Goal: Find specific page/section: Find specific page/section

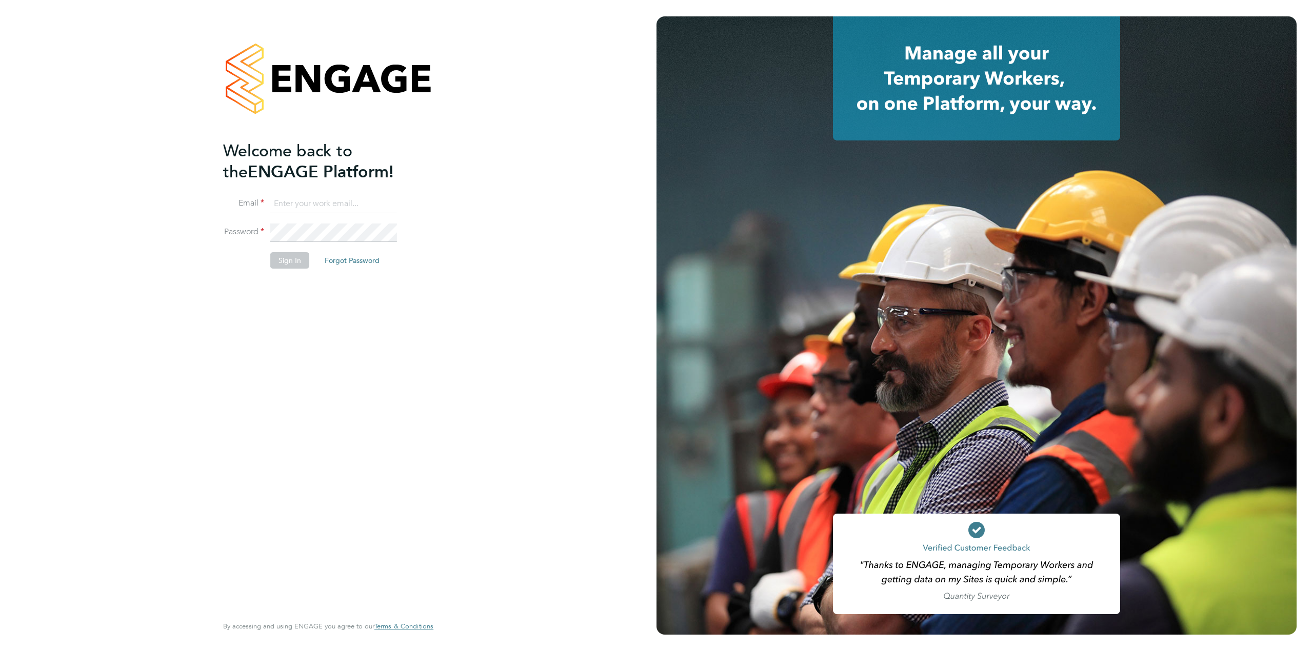
type input "Emma.fitzgibbons@linearrecruitment.co.uk"
click at [286, 263] on button "Sign In" at bounding box center [289, 260] width 39 height 16
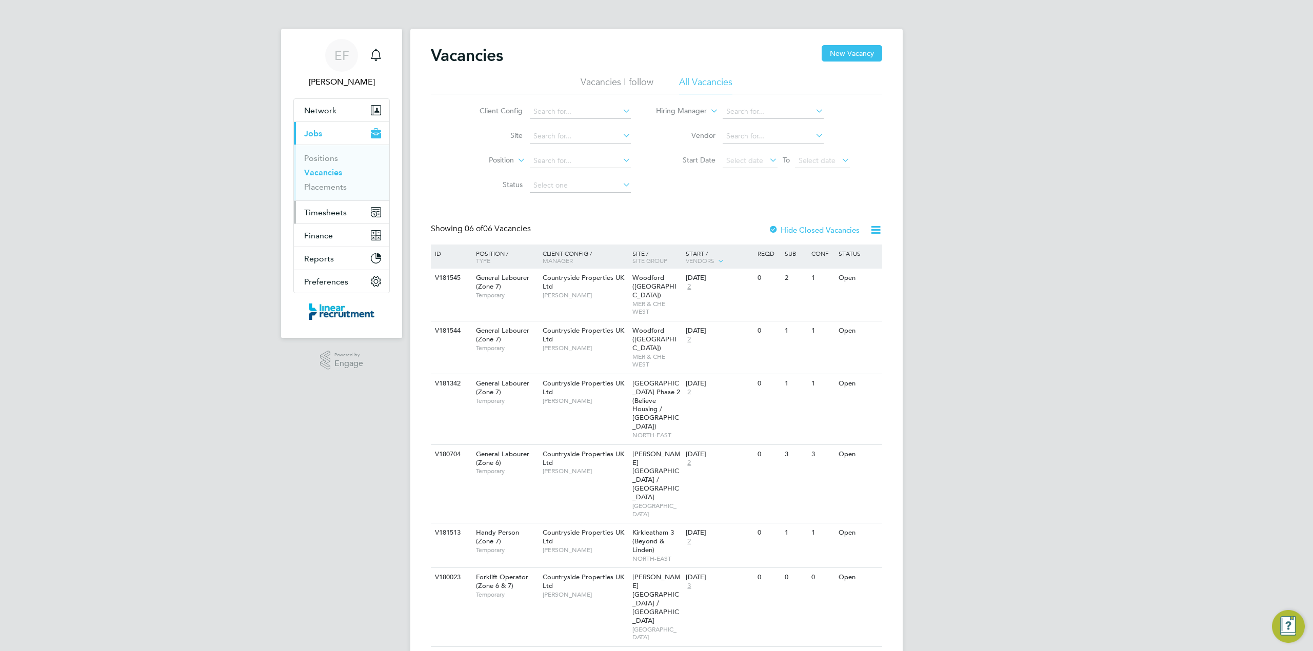
click at [327, 214] on span "Timesheets" at bounding box center [325, 213] width 43 height 10
click at [321, 180] on link "Timesheets" at bounding box center [325, 181] width 43 height 10
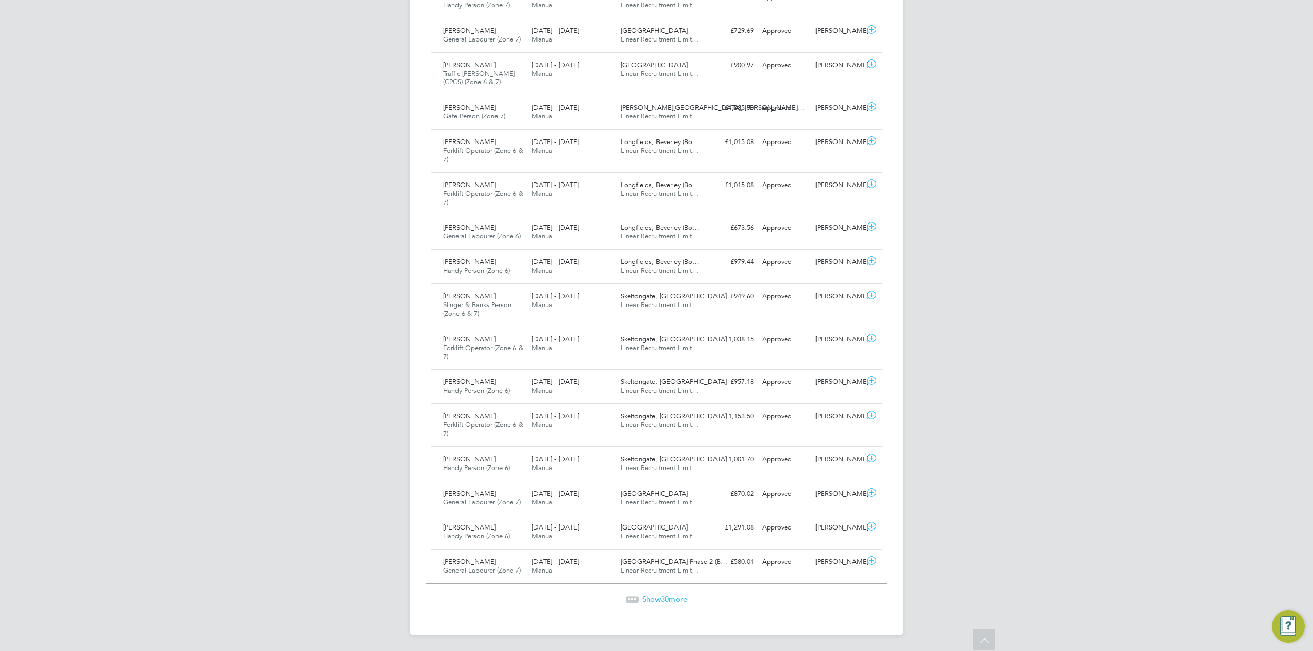
click at [661, 597] on span "30" at bounding box center [665, 600] width 8 height 10
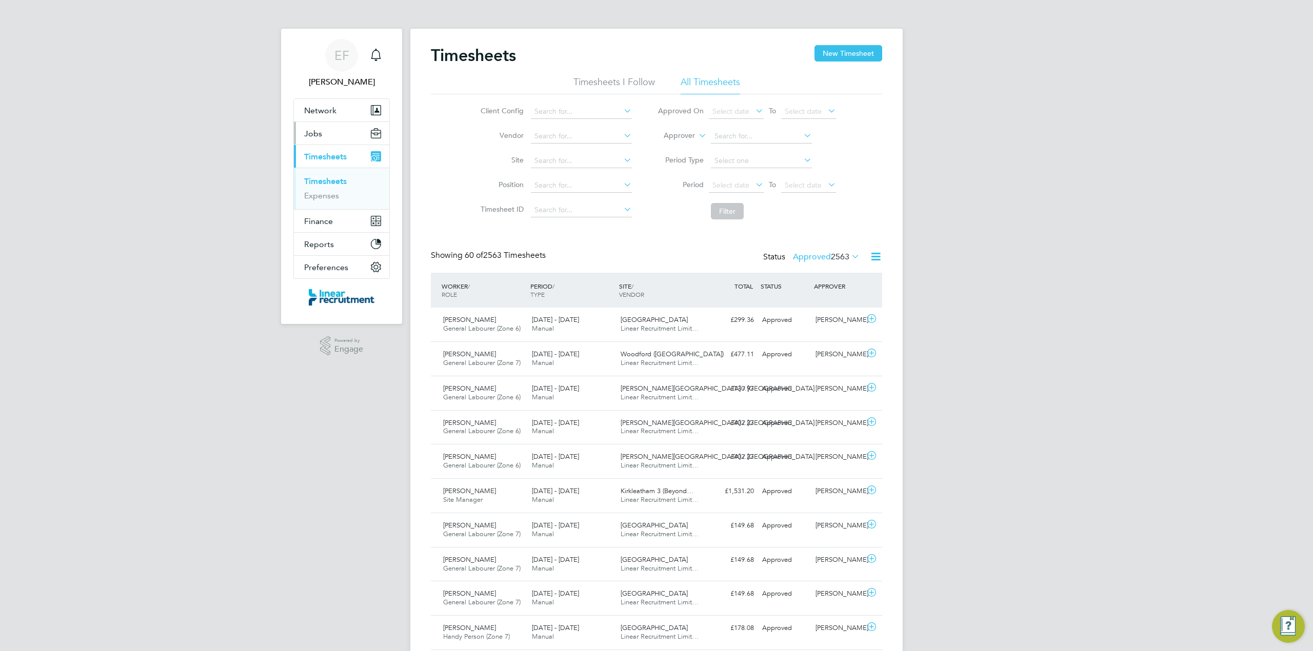
click at [315, 134] on span "Jobs" at bounding box center [313, 134] width 18 height 10
click at [321, 186] on link "Placements" at bounding box center [325, 187] width 43 height 10
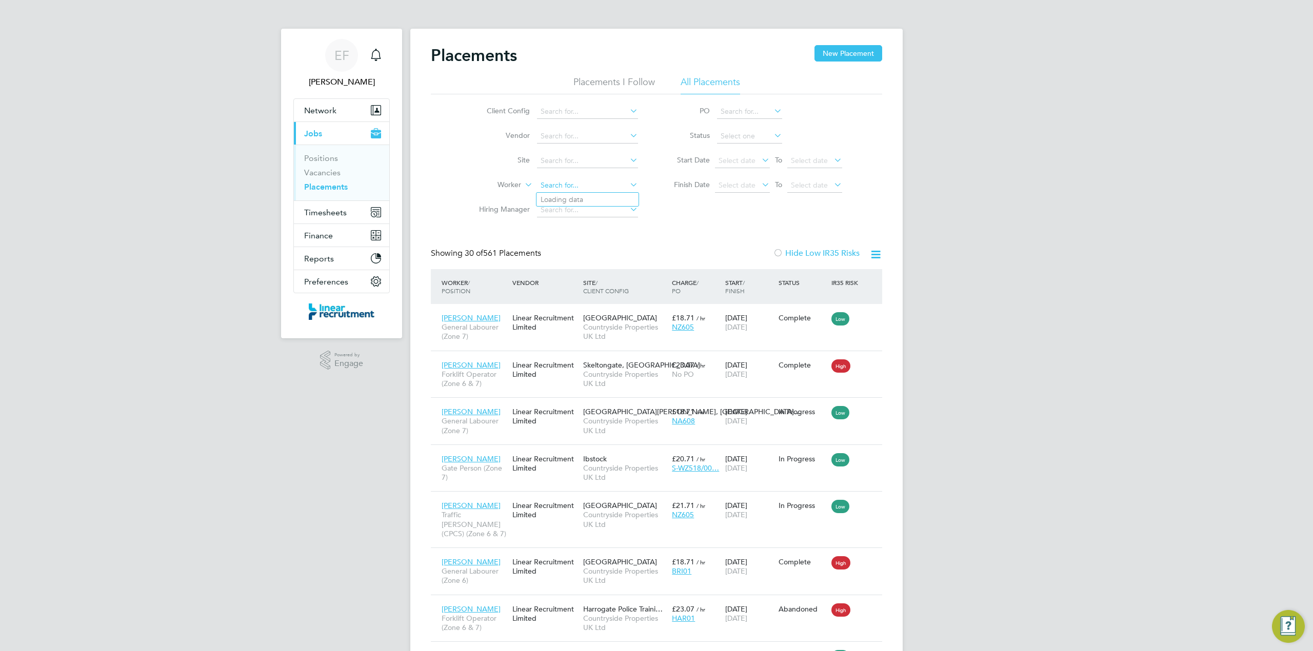
click at [558, 181] on input at bounding box center [587, 186] width 101 height 14
click at [553, 195] on li "[PERSON_NAME] gson" at bounding box center [588, 200] width 102 height 14
type input "[PERSON_NAME]"
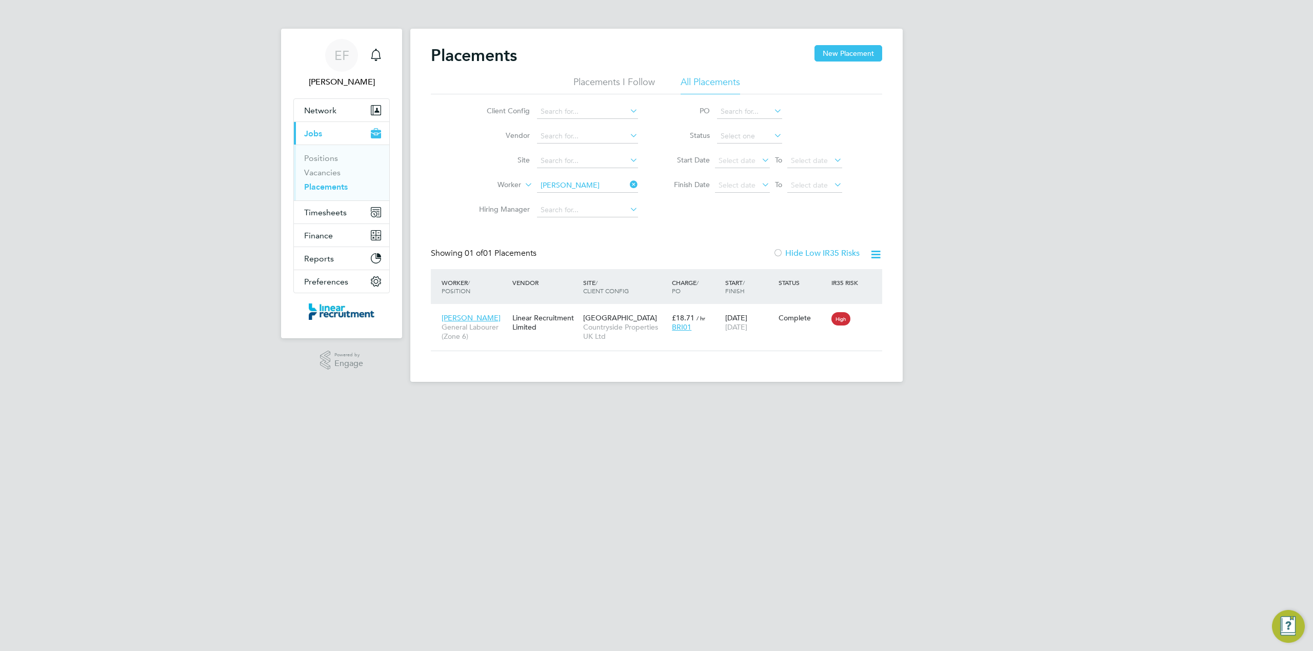
drag, startPoint x: 636, startPoint y: 182, endPoint x: 616, endPoint y: 184, distance: 20.6
click at [628, 182] on icon at bounding box center [628, 184] width 0 height 14
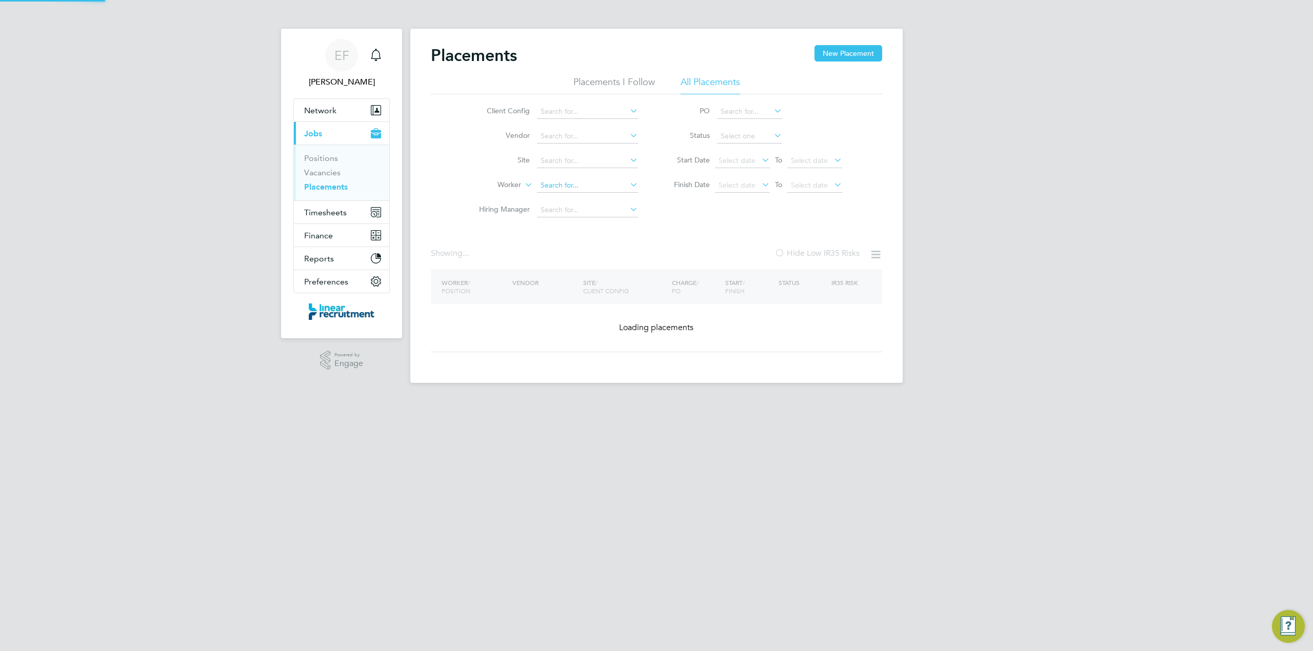
click at [596, 181] on input at bounding box center [587, 186] width 101 height 14
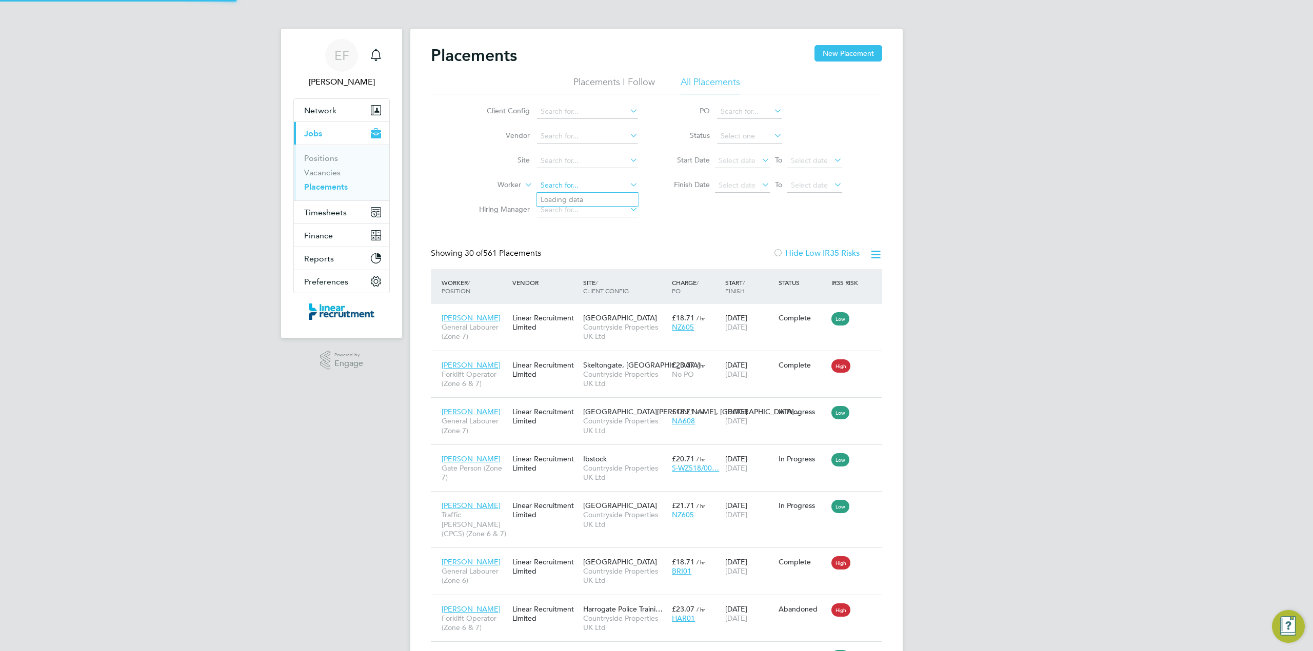
scroll to position [38, 89]
click at [594, 197] on li "[PERSON_NAME] oye" at bounding box center [588, 200] width 102 height 14
type input "[PERSON_NAME]"
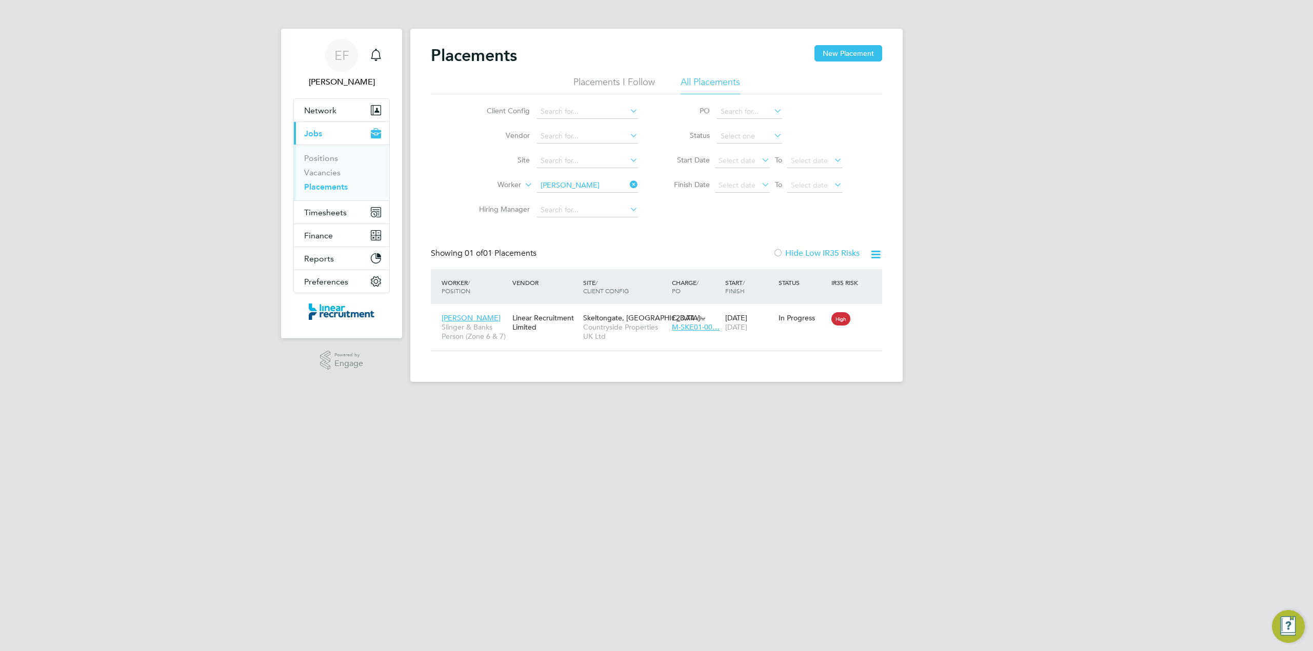
drag, startPoint x: 632, startPoint y: 184, endPoint x: 606, endPoint y: 187, distance: 26.9
click at [628, 184] on icon at bounding box center [628, 184] width 0 height 14
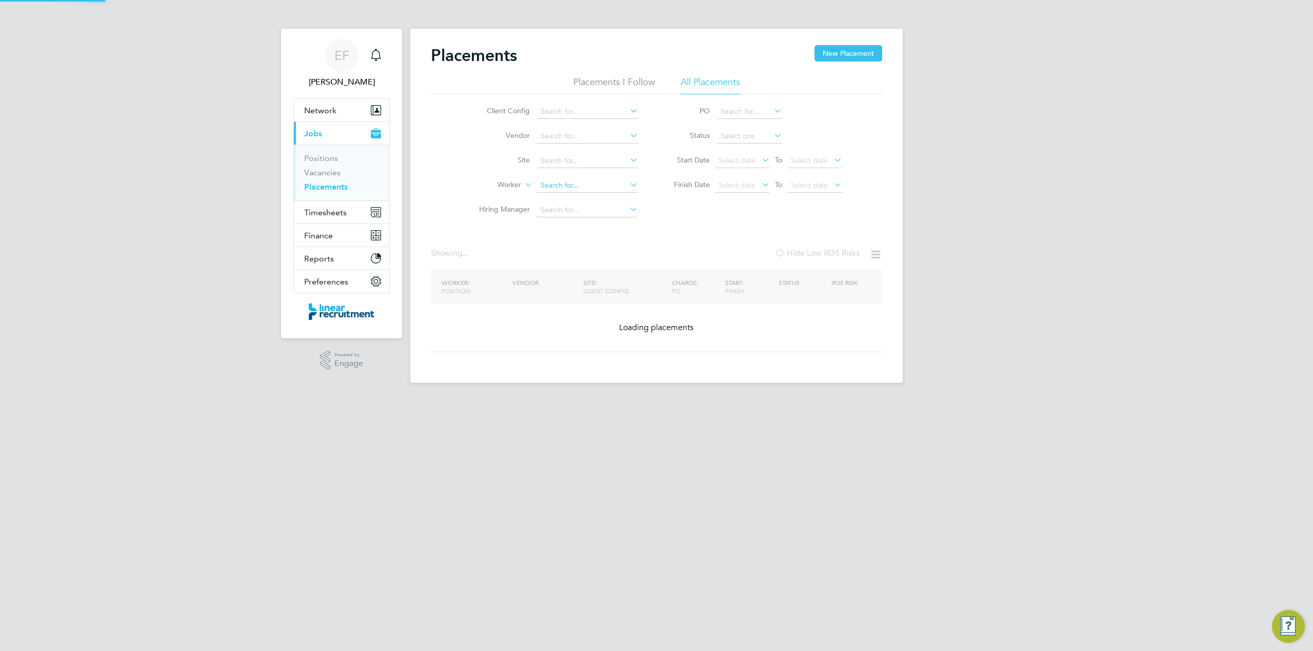
click at [584, 184] on input at bounding box center [587, 186] width 101 height 14
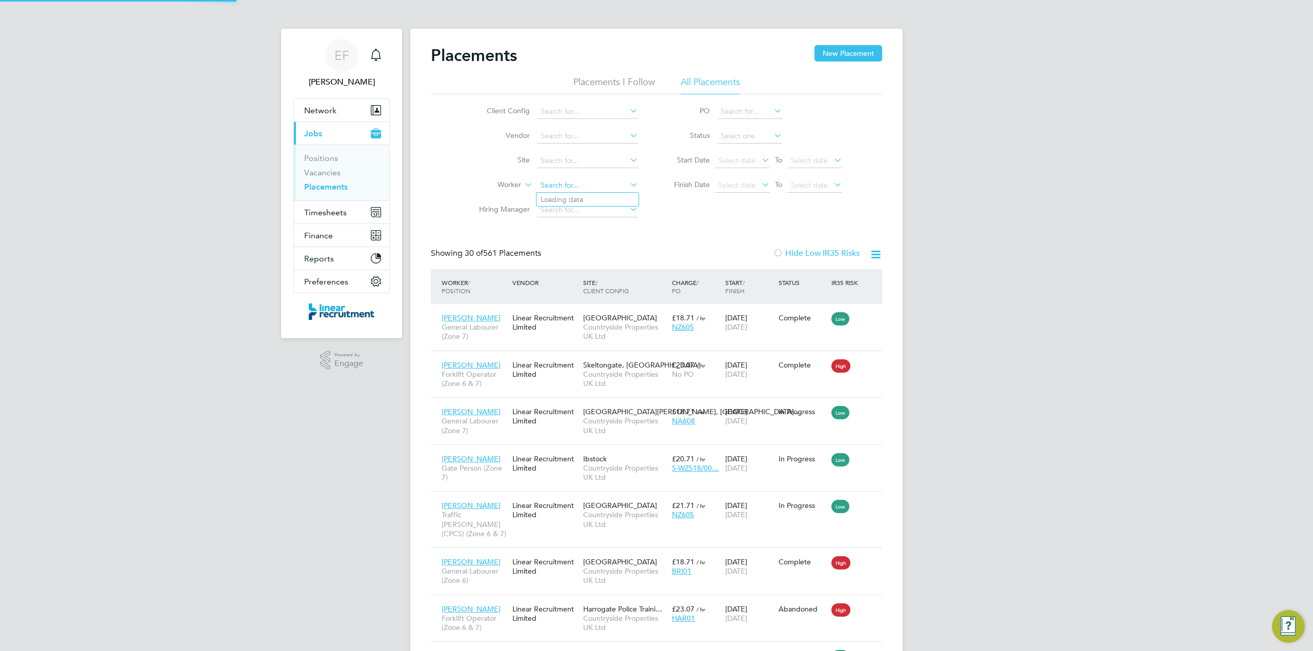
scroll to position [38, 89]
type input "[PERSON_NAME]"
click at [557, 186] on input at bounding box center [587, 186] width 101 height 14
click at [600, 200] on b "Roch" at bounding box center [608, 199] width 17 height 9
type input "[PERSON_NAME]"
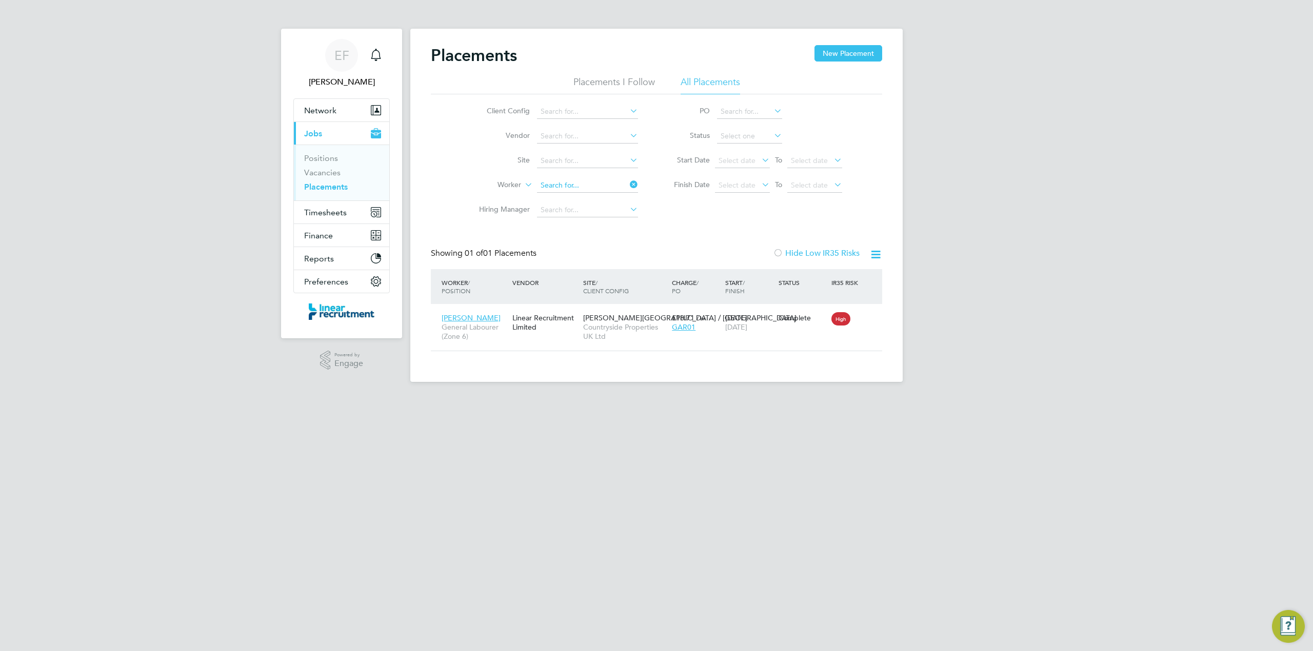
drag, startPoint x: 633, startPoint y: 179, endPoint x: 608, endPoint y: 183, distance: 25.6
click at [633, 179] on input at bounding box center [587, 186] width 101 height 14
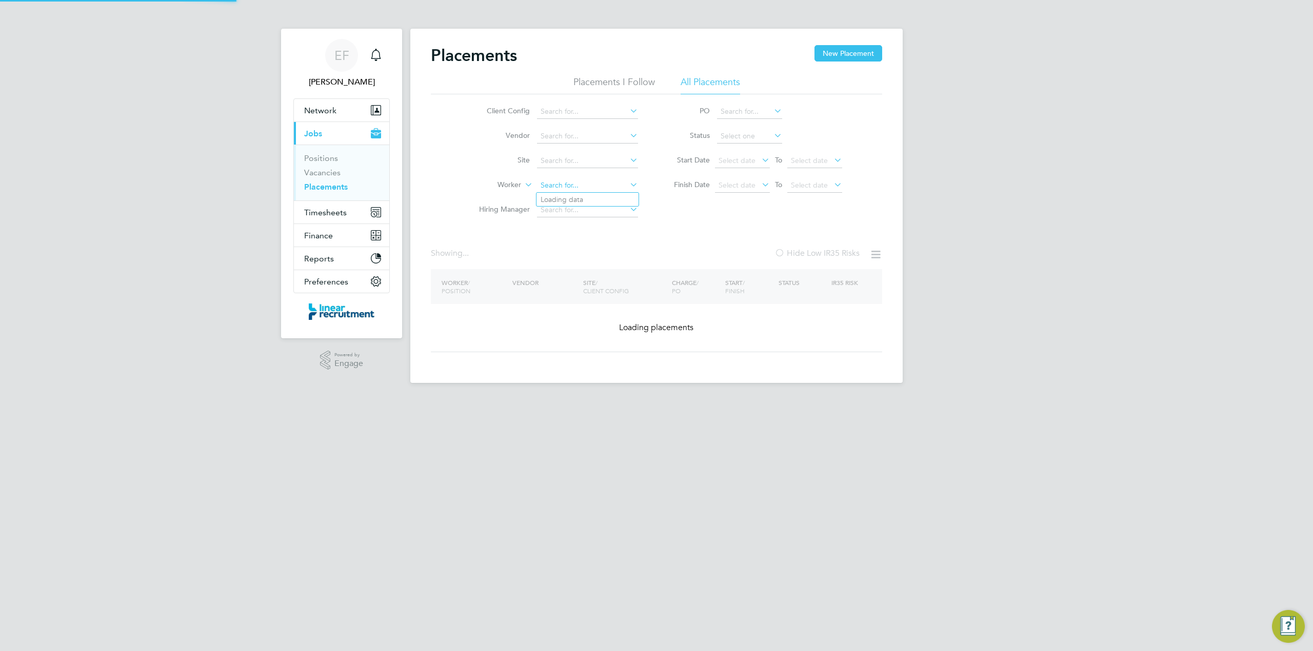
click at [592, 181] on input at bounding box center [587, 186] width 101 height 14
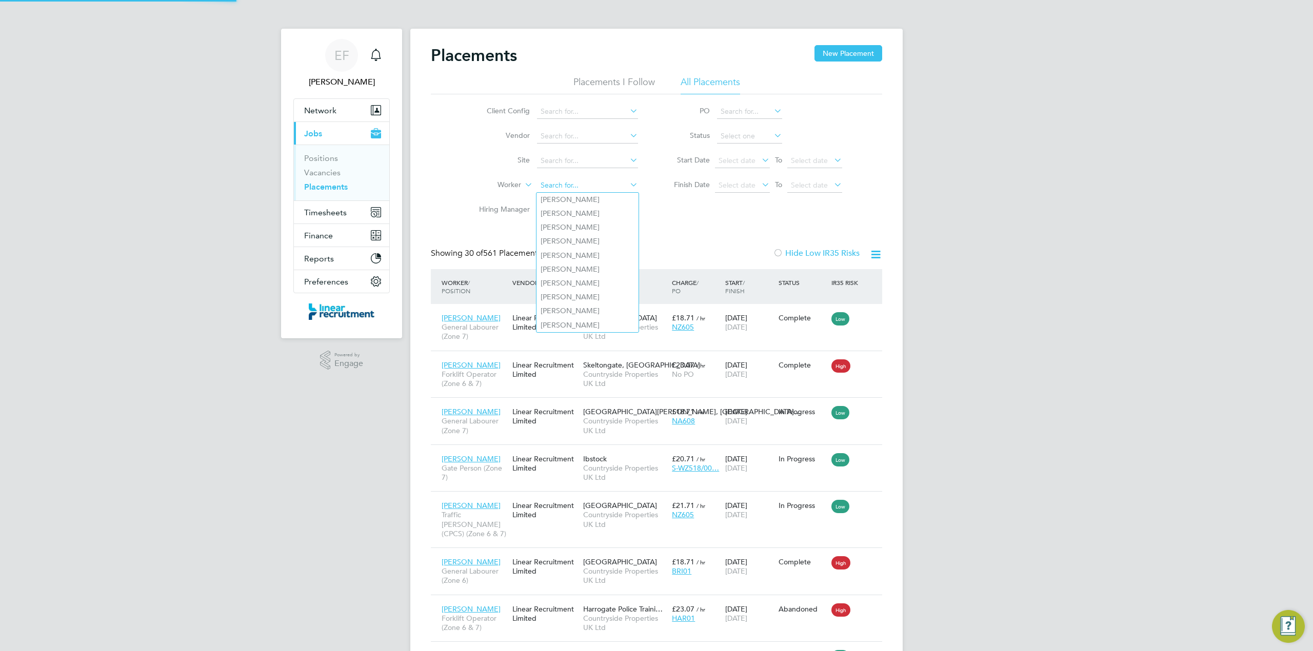
scroll to position [38, 89]
type input "[PERSON_NAME]"
click at [559, 179] on input at bounding box center [587, 186] width 101 height 14
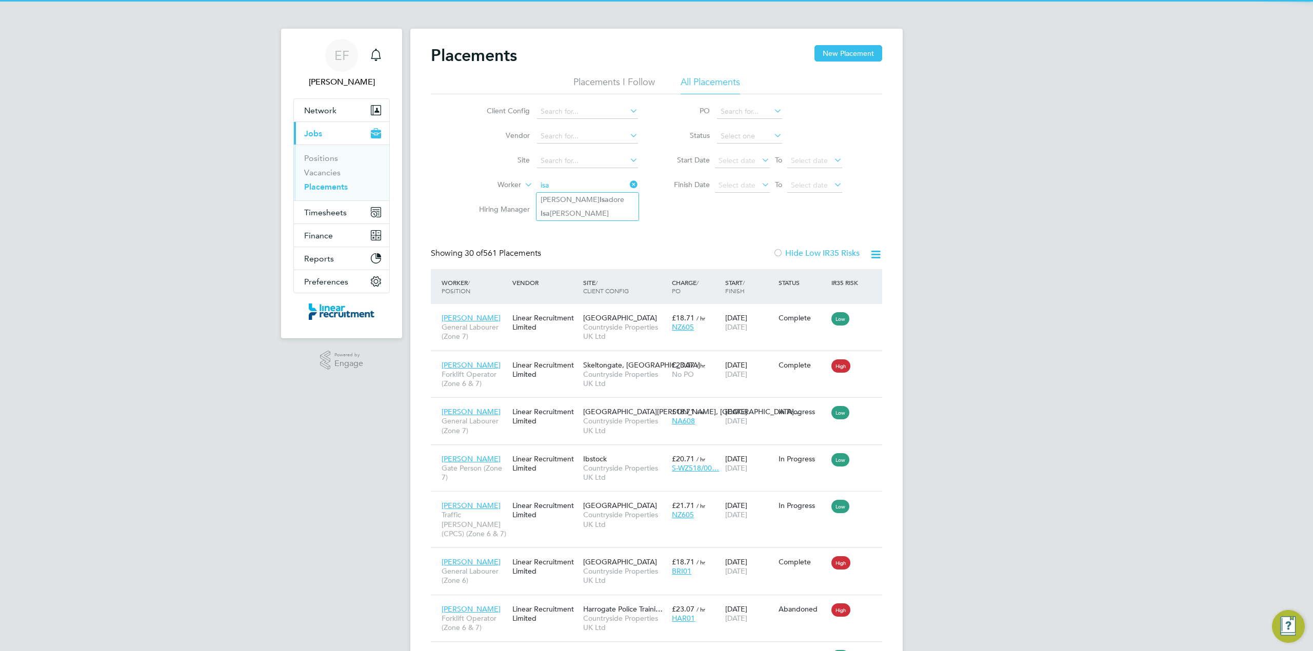
type input "isa"
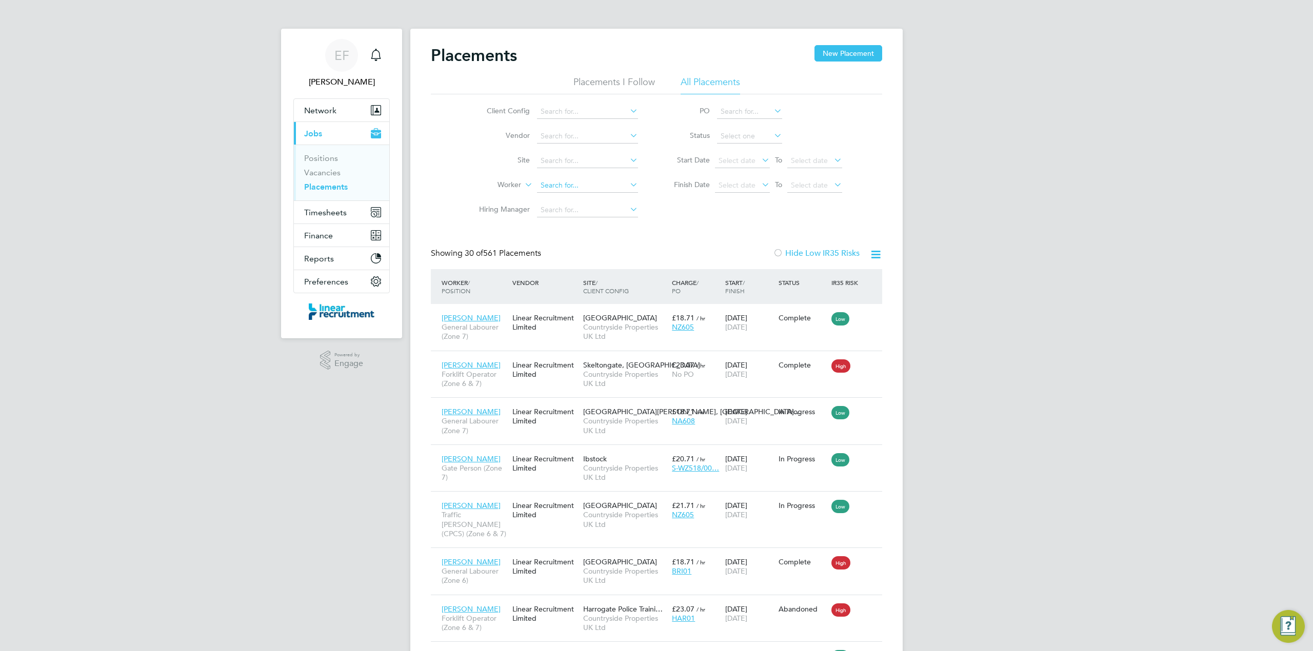
click at [568, 179] on input at bounding box center [587, 186] width 101 height 14
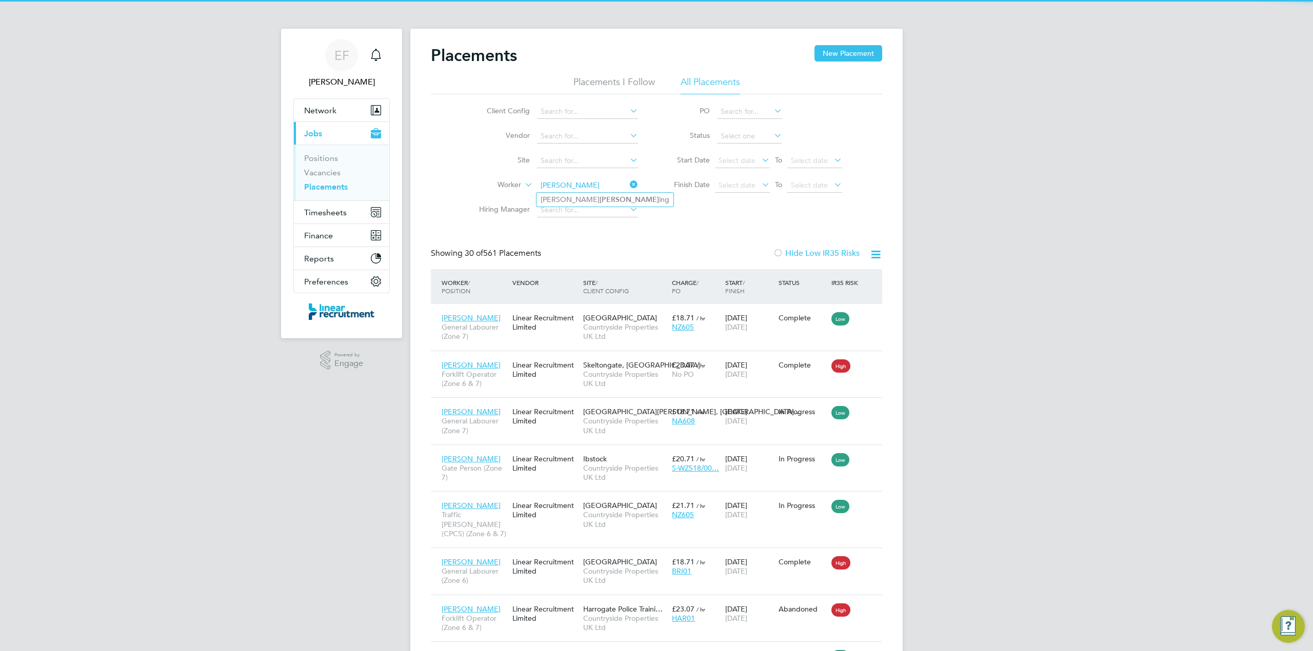
type input "[PERSON_NAME]"
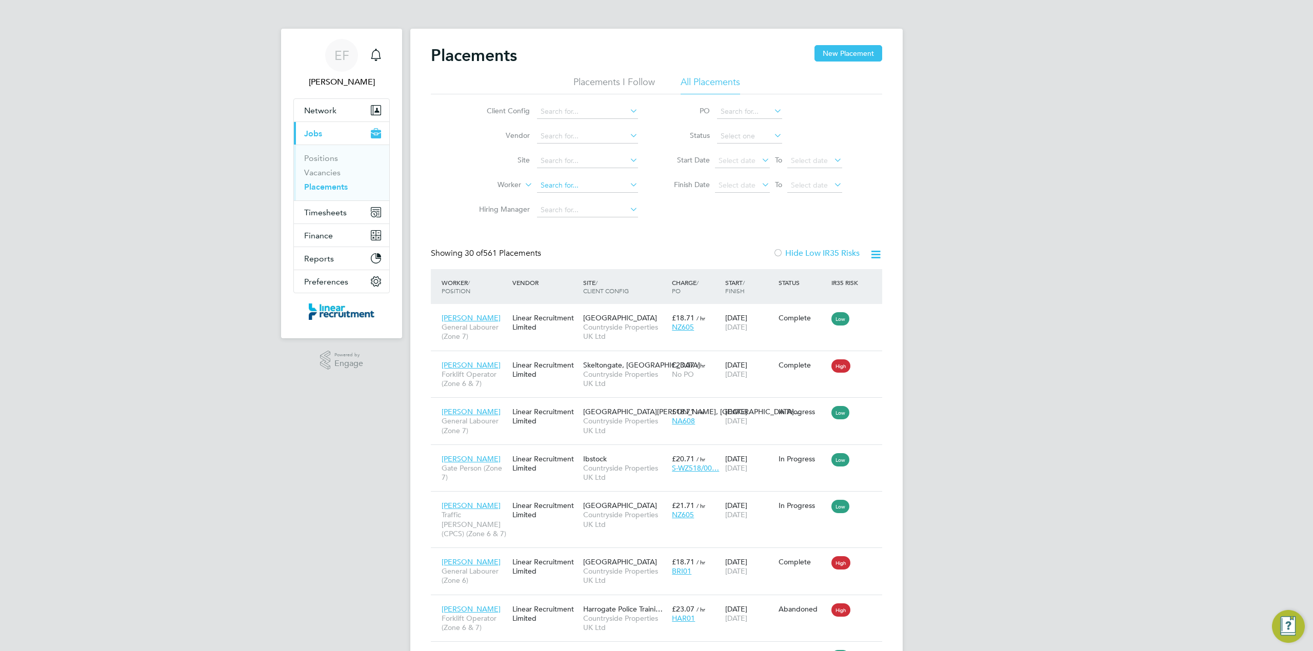
click at [554, 179] on input at bounding box center [587, 186] width 101 height 14
type input "callagh"
drag, startPoint x: 552, startPoint y: 183, endPoint x: 534, endPoint y: 191, distance: 19.7
click at [552, 183] on input at bounding box center [587, 186] width 101 height 14
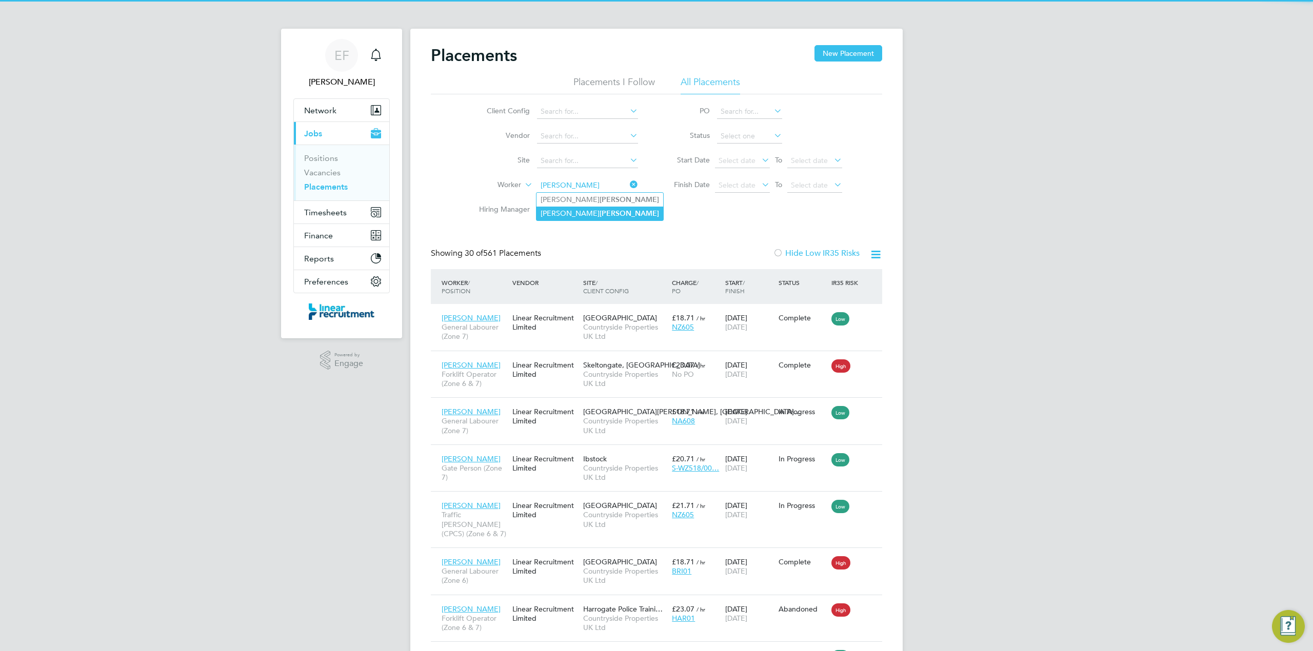
click at [543, 214] on li "[PERSON_NAME]" at bounding box center [600, 214] width 127 height 14
type input "[PERSON_NAME]"
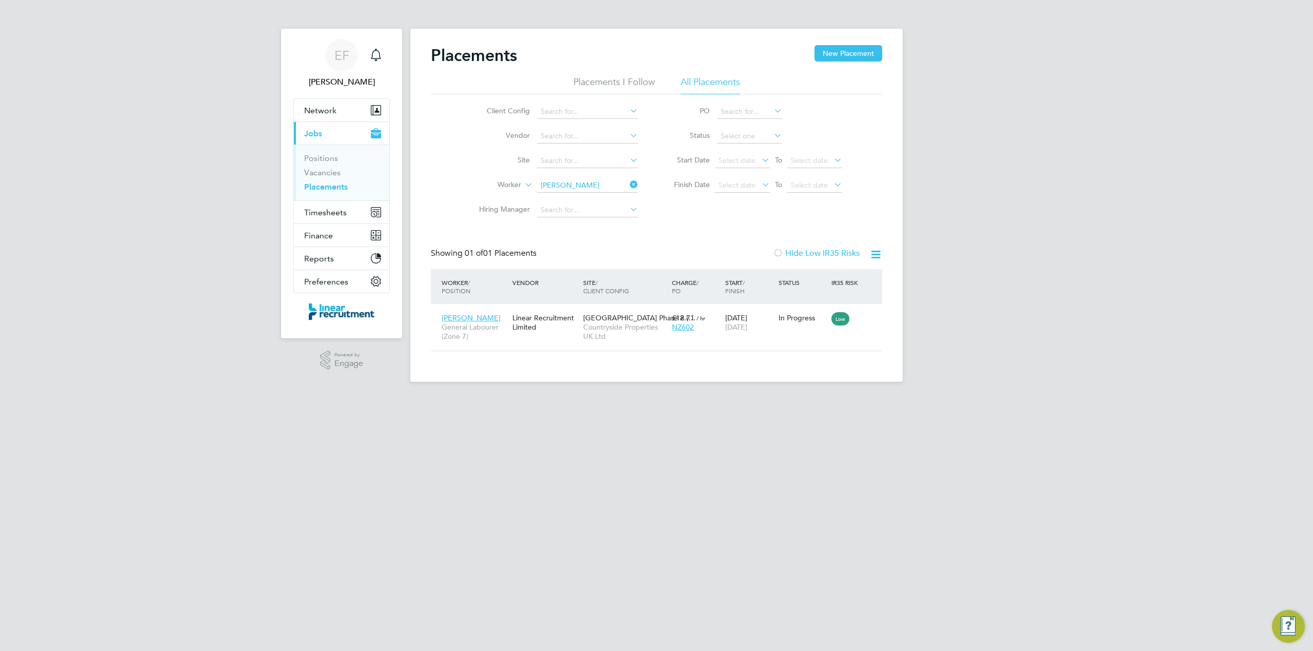
scroll to position [10, 48]
click at [612, 323] on span "Countryside Properties UK Ltd" at bounding box center [625, 332] width 84 height 18
click at [628, 185] on icon at bounding box center [628, 184] width 0 height 14
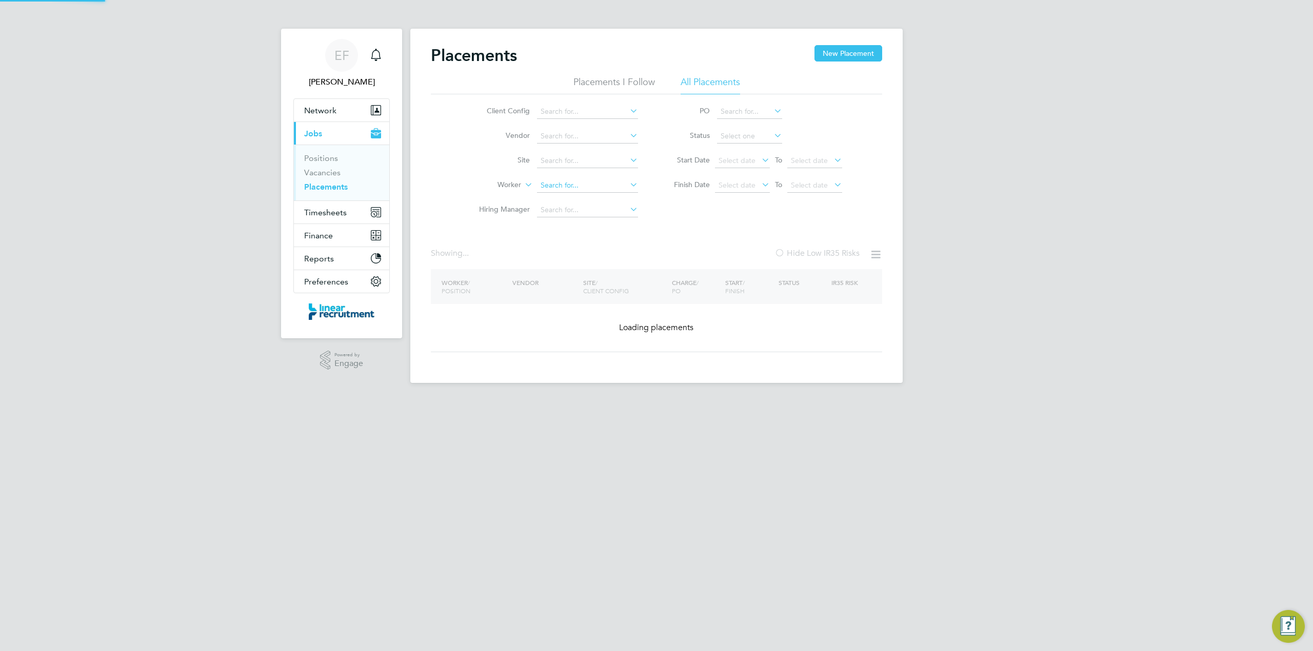
click at [599, 183] on input at bounding box center [587, 186] width 101 height 14
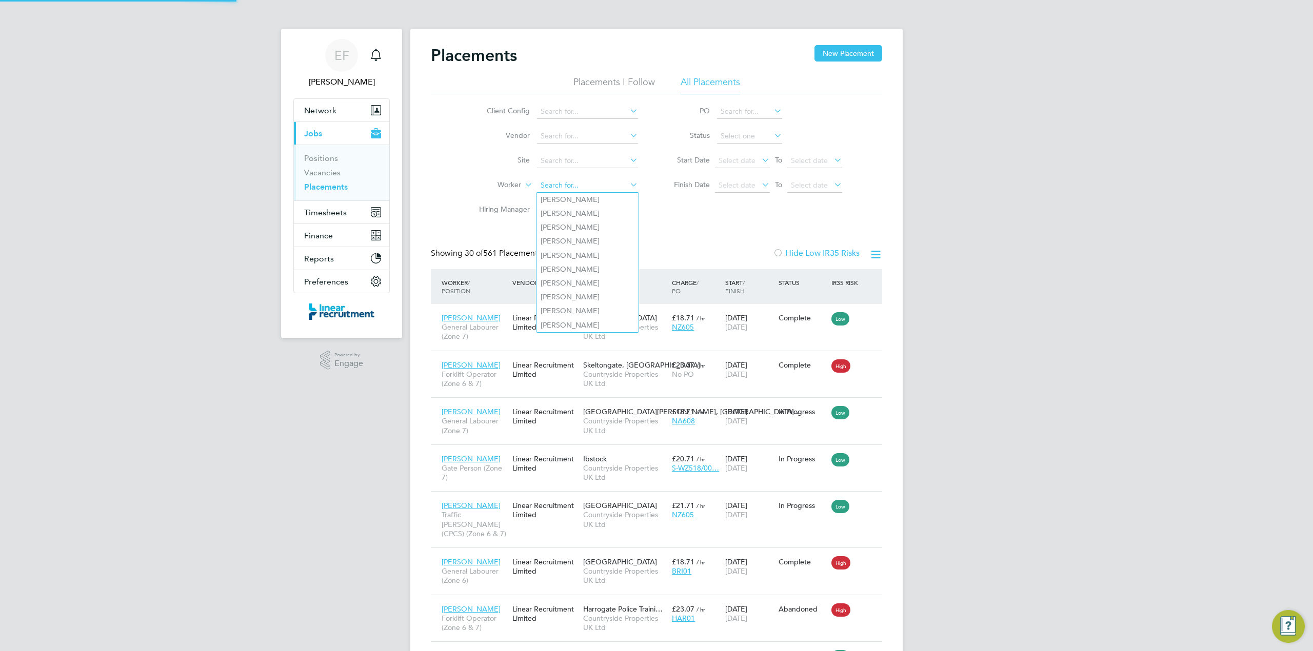
scroll to position [38, 89]
click at [600, 209] on b "Mcma" at bounding box center [610, 213] width 21 height 9
type input "[PERSON_NAME]"
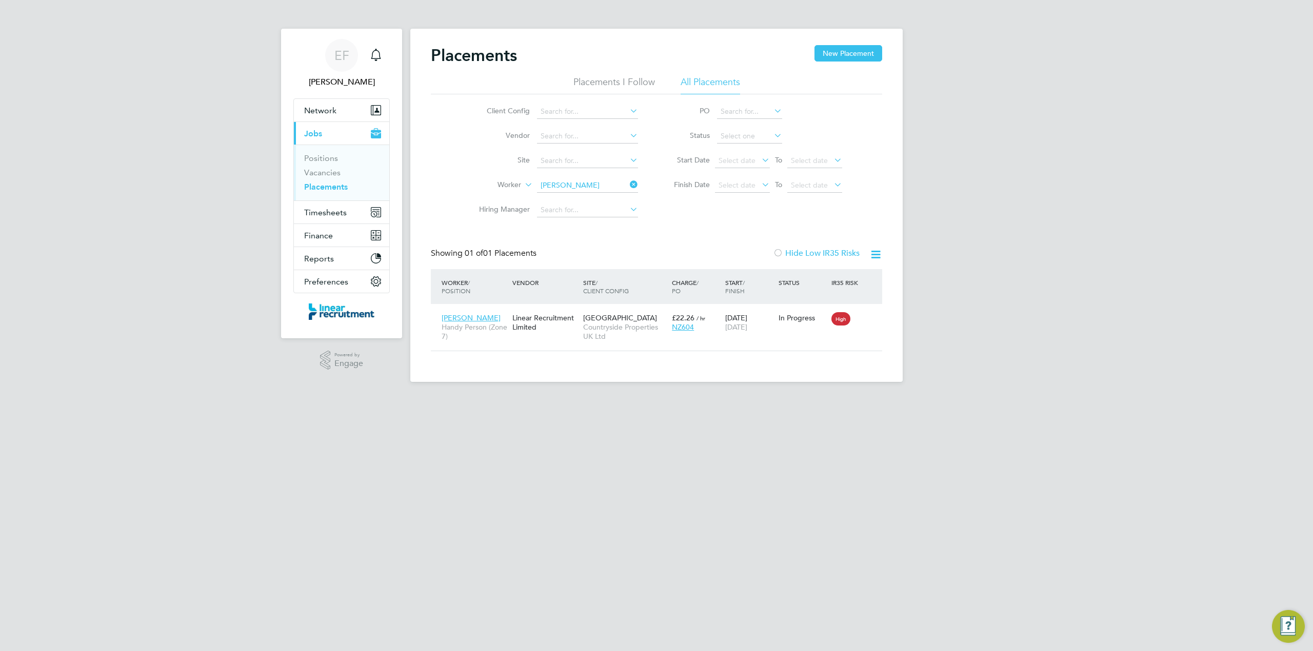
drag, startPoint x: 635, startPoint y: 183, endPoint x: 564, endPoint y: 191, distance: 70.8
click at [628, 183] on icon at bounding box center [628, 184] width 0 height 14
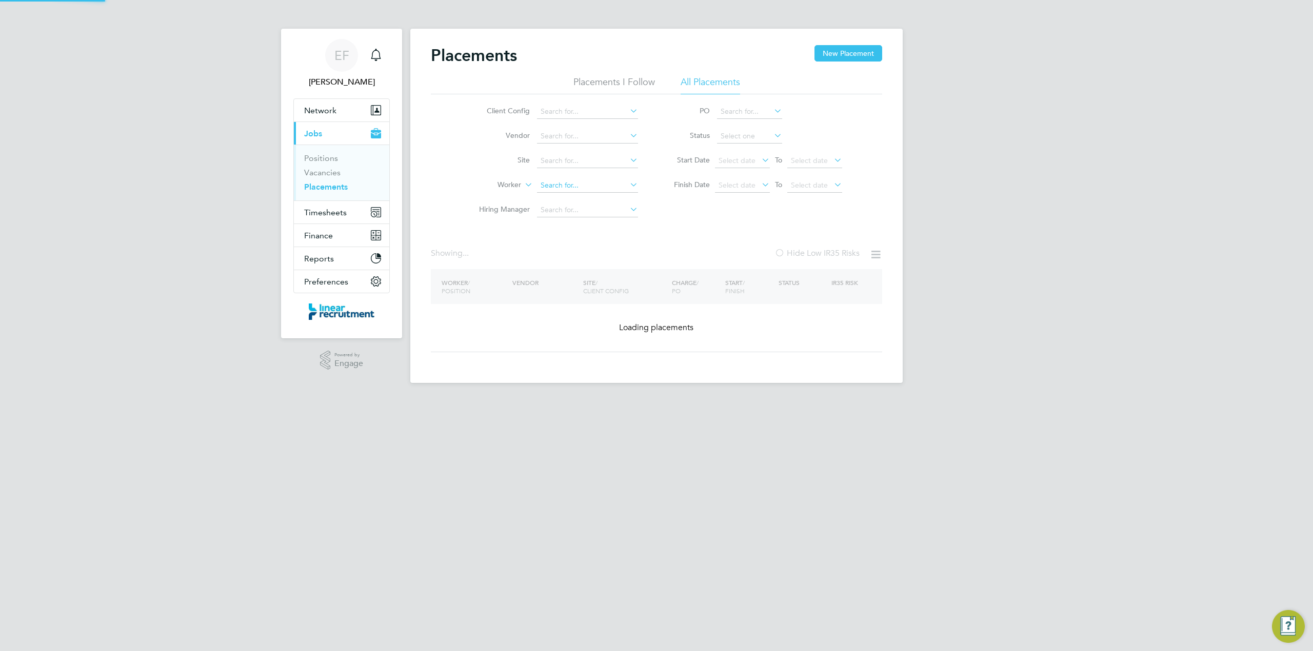
click at [557, 183] on input at bounding box center [587, 186] width 101 height 14
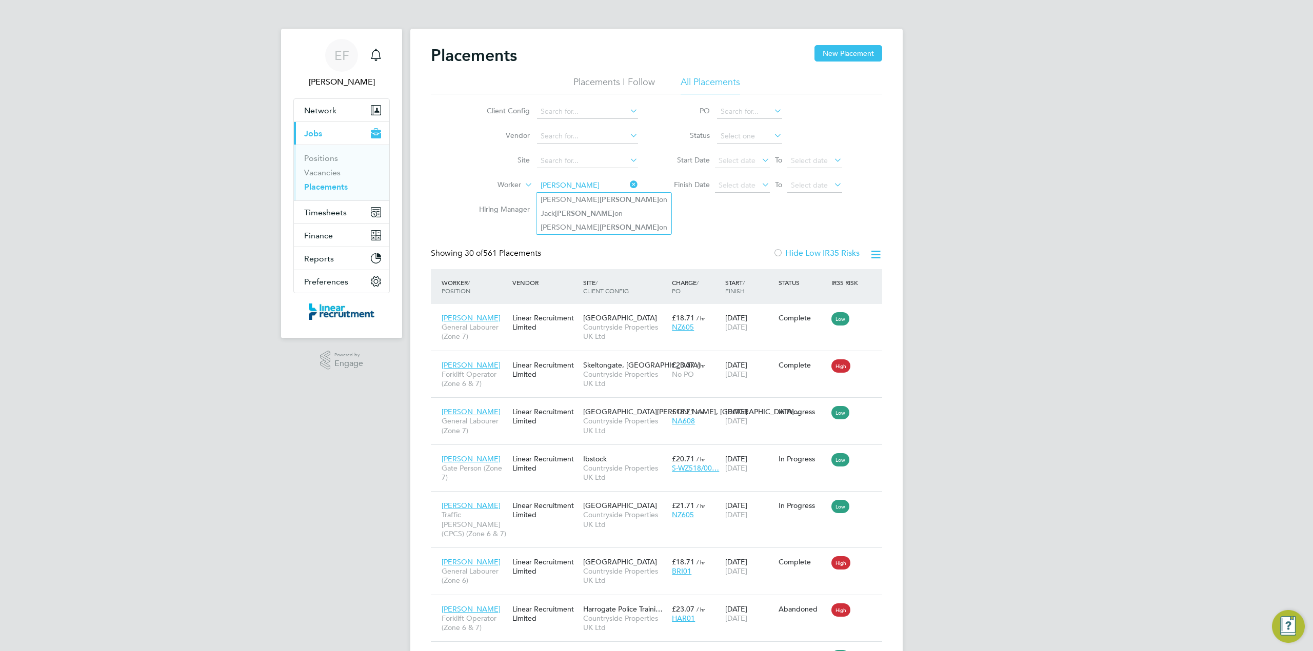
type input "[PERSON_NAME]"
